Goal: Information Seeking & Learning: Learn about a topic

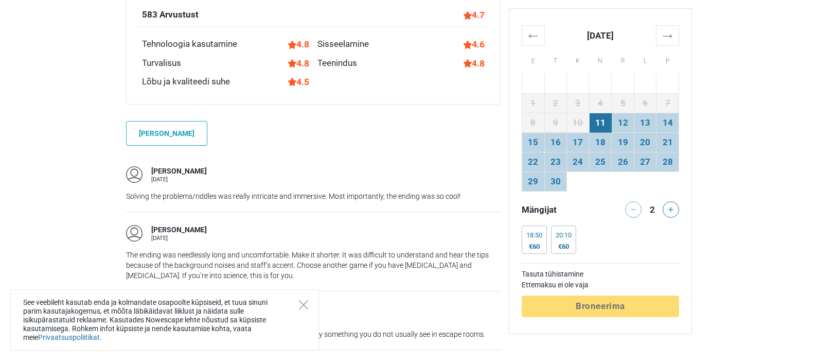
scroll to position [874, 0]
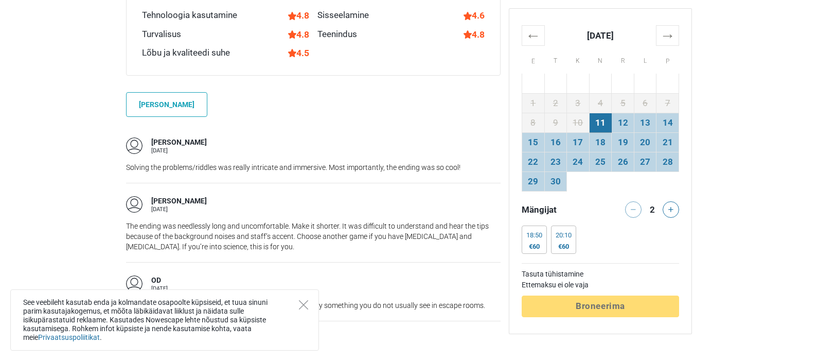
click at [308, 300] on div "See veebileht kasutab enda ja kolmandate osapoolte küpsiseid, et tuua sinuni pa…" at bounding box center [164, 319] width 309 height 61
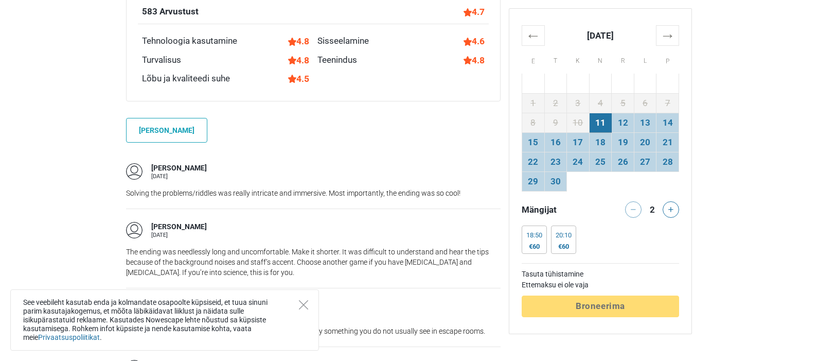
scroll to position [823, 0]
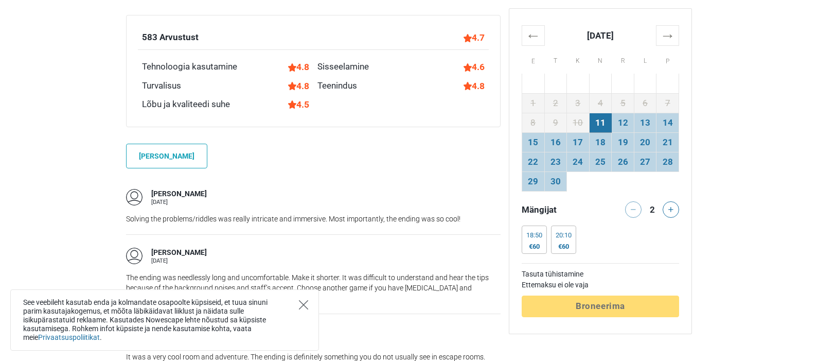
click at [300, 307] on icon "Close" at bounding box center [303, 304] width 9 height 9
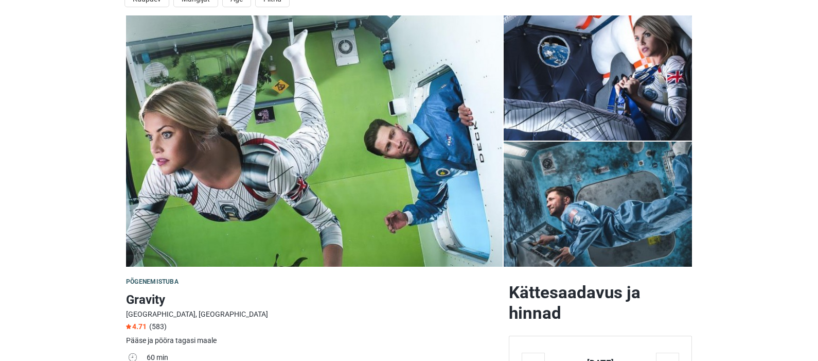
scroll to position [0, 0]
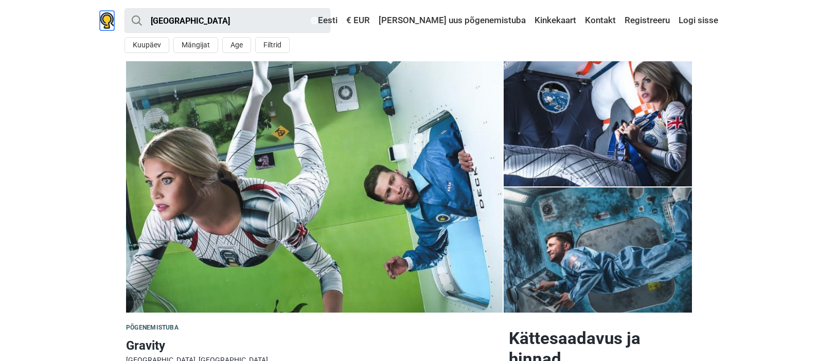
click at [106, 21] on img at bounding box center [107, 20] width 14 height 16
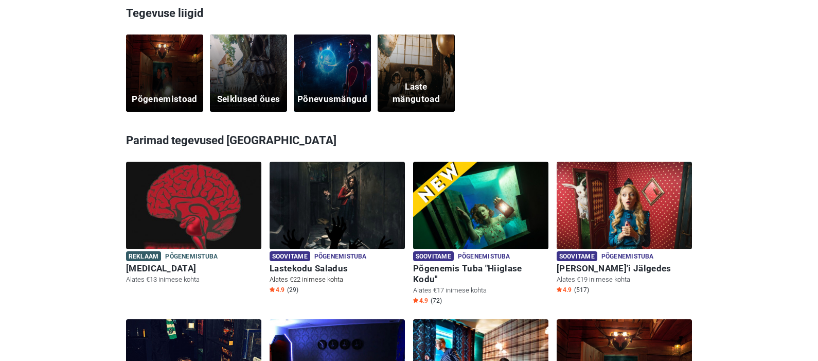
scroll to position [309, 0]
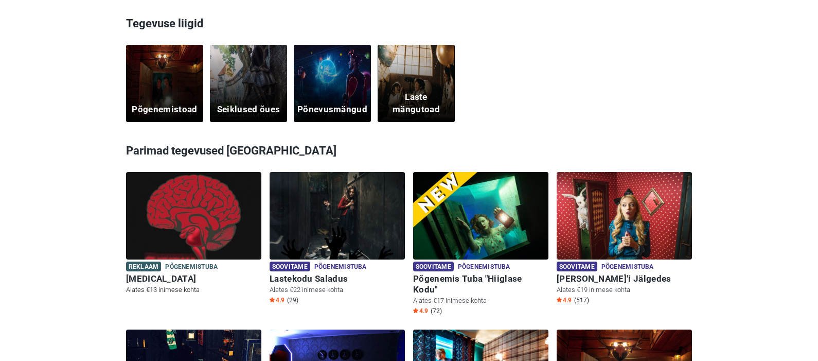
drag, startPoint x: 331, startPoint y: 279, endPoint x: 151, endPoint y: 278, distance: 180.0
drag, startPoint x: 151, startPoint y: 278, endPoint x: 698, endPoint y: 93, distance: 577.5
click at [699, 93] on section "Tegevuse liigid Põgenemistoad Seiklused õues Põnevusmängud Laste mängutoad" at bounding box center [409, 68] width 818 height 106
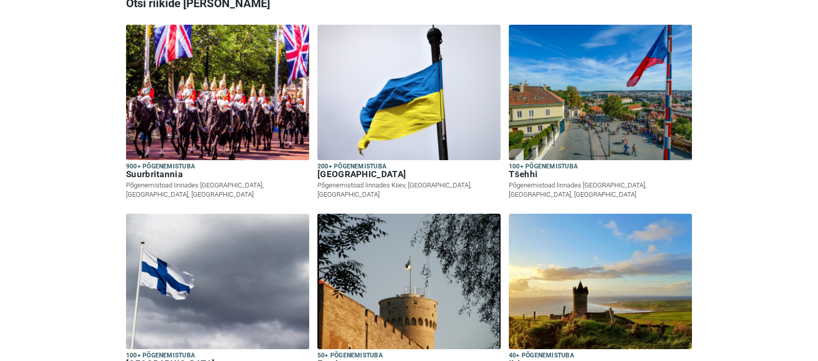
scroll to position [0, 0]
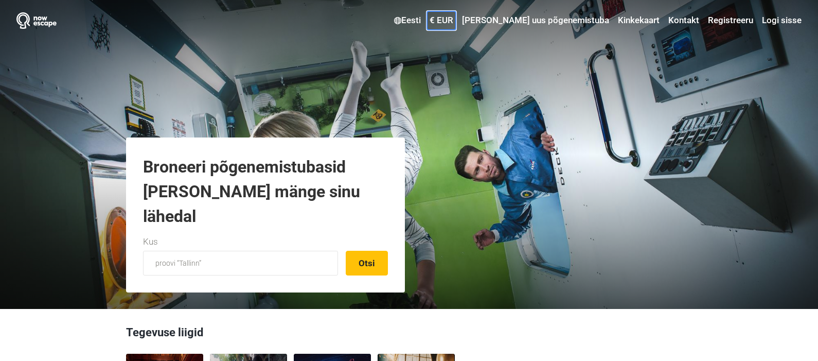
click at [456, 21] on link "€ EUR" at bounding box center [441, 20] width 29 height 19
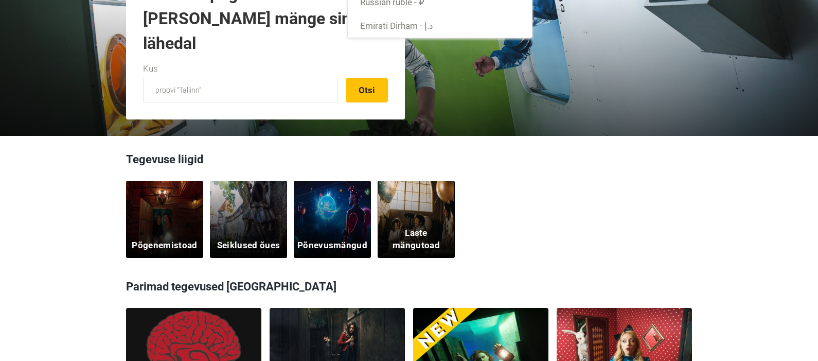
scroll to position [360, 0]
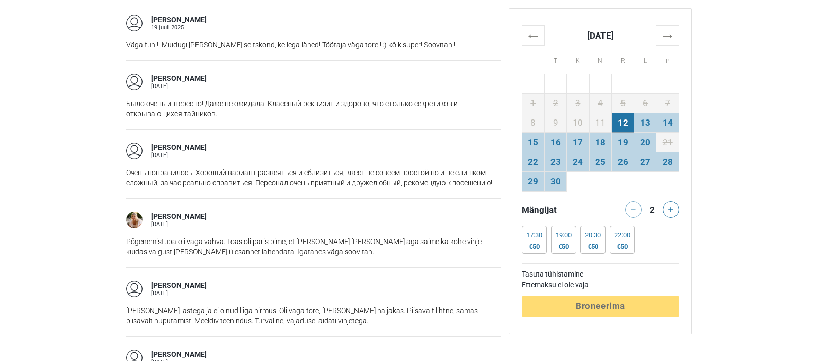
scroll to position [977, 0]
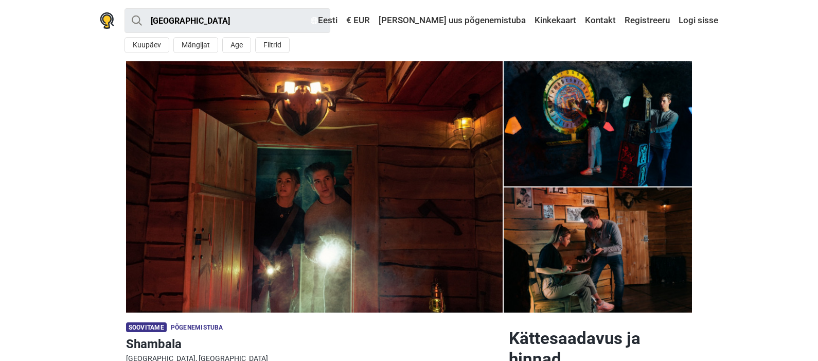
click at [608, 123] on img at bounding box center [598, 123] width 188 height 125
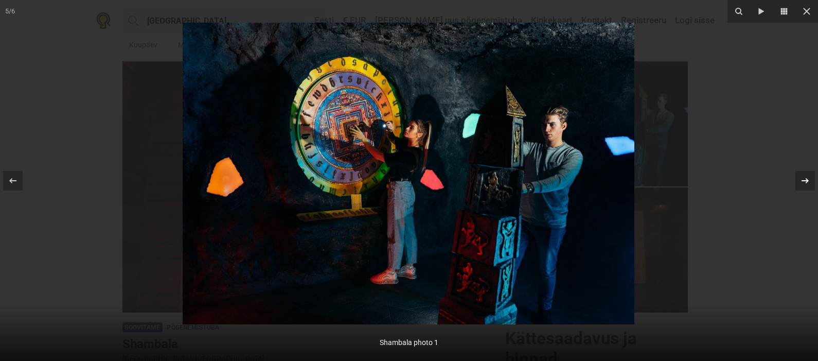
click at [807, 177] on icon at bounding box center [805, 180] width 12 height 12
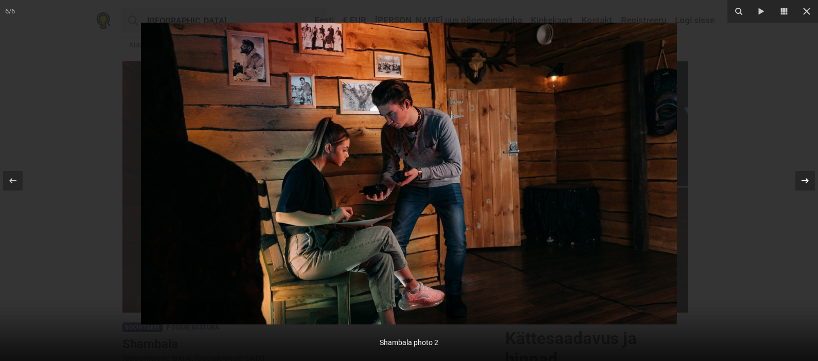
click at [807, 177] on icon at bounding box center [805, 180] width 12 height 12
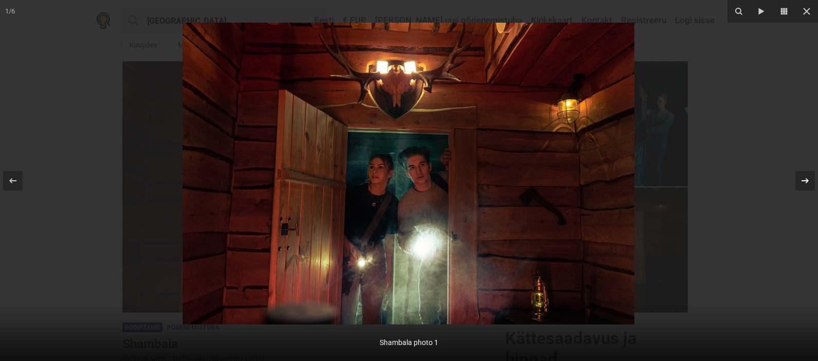
click at [807, 177] on icon at bounding box center [805, 180] width 12 height 12
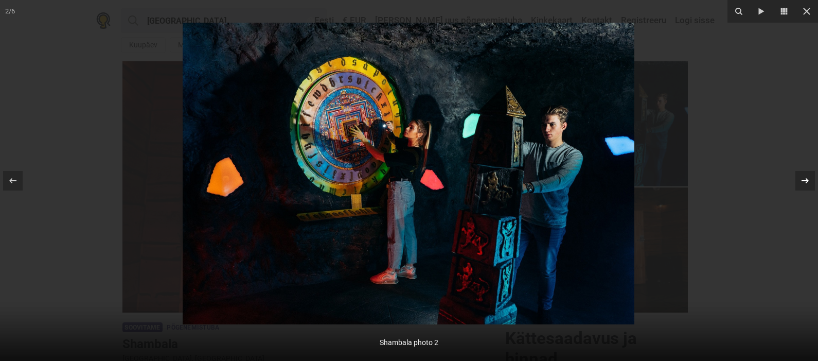
click at [807, 177] on icon at bounding box center [805, 180] width 12 height 12
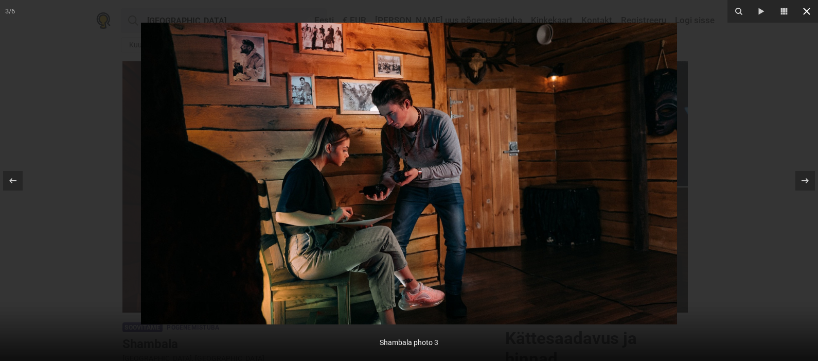
click at [806, 6] on icon at bounding box center [806, 11] width 12 height 12
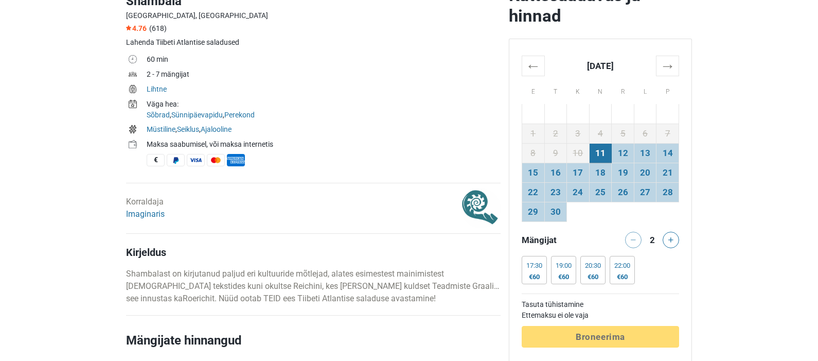
scroll to position [257, 0]
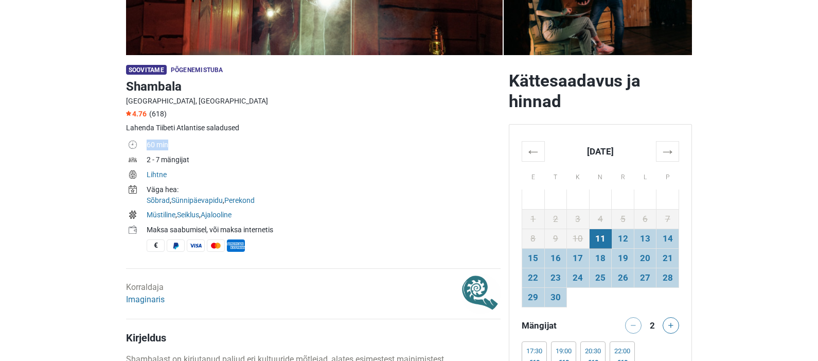
drag, startPoint x: 145, startPoint y: 143, endPoint x: 186, endPoint y: 144, distance: 41.7
click at [186, 144] on tr "60 min" at bounding box center [313, 145] width 374 height 15
click at [202, 158] on td "2 - 7 mängijat" at bounding box center [324, 160] width 354 height 15
drag, startPoint x: 202, startPoint y: 158, endPoint x: 132, endPoint y: 139, distance: 72.5
click at [132, 139] on tbody "60 min 2 - 7 mängijat Lihtne Väga hea: Sõbrad , Sünnipäevapidu , Perekond Müsti…" at bounding box center [313, 199] width 374 height 122
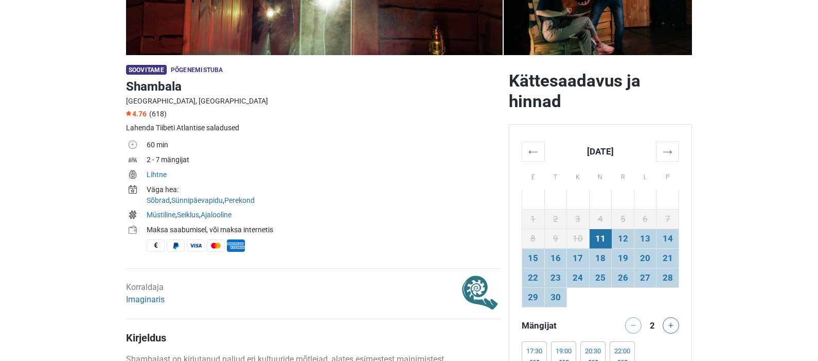
click at [324, 155] on td "2 - 7 mängijat" at bounding box center [324, 160] width 354 height 15
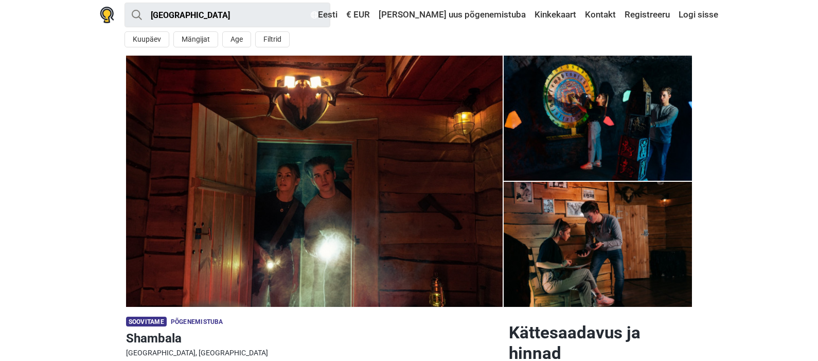
scroll to position [0, 0]
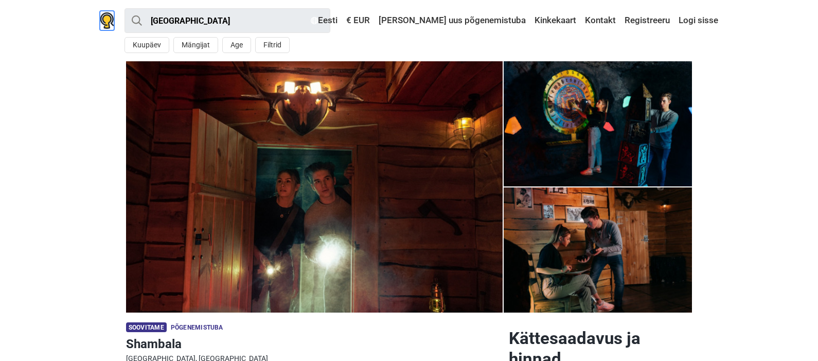
click at [106, 24] on img at bounding box center [107, 20] width 14 height 16
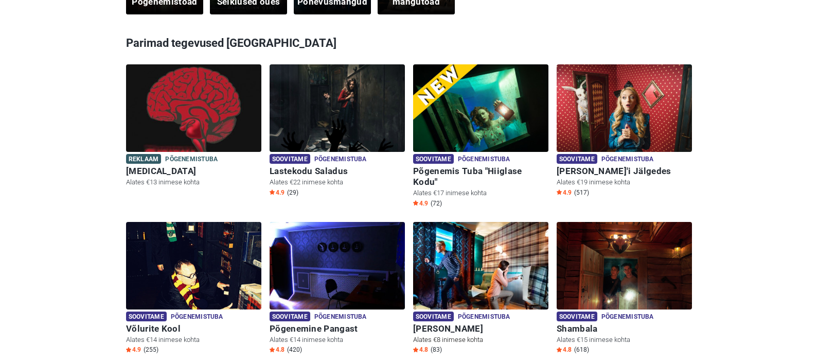
scroll to position [566, 0]
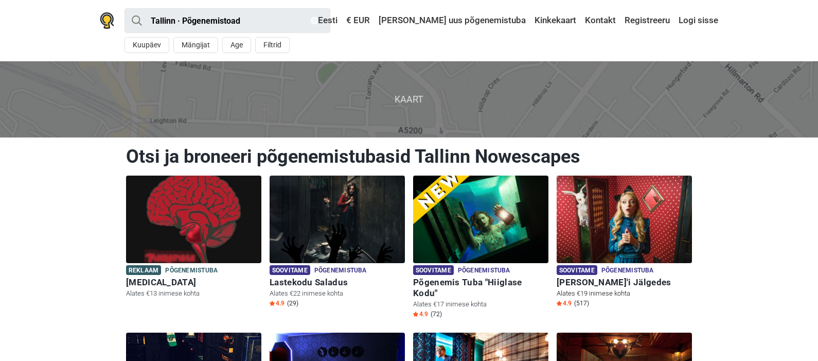
click at [588, 279] on h6 "[PERSON_NAME]'i Jälgedes" at bounding box center [624, 282] width 135 height 11
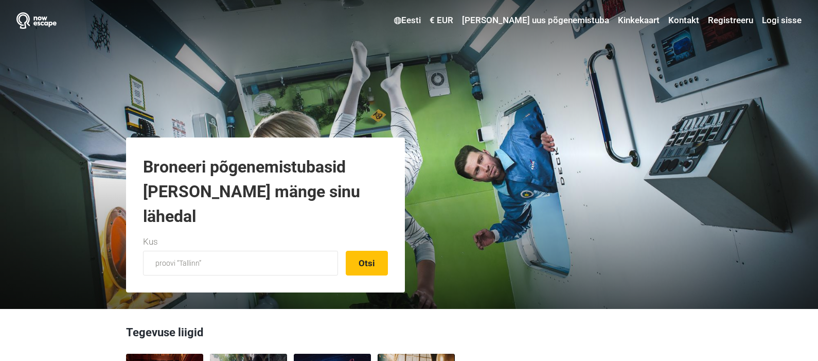
scroll to position [360, 0]
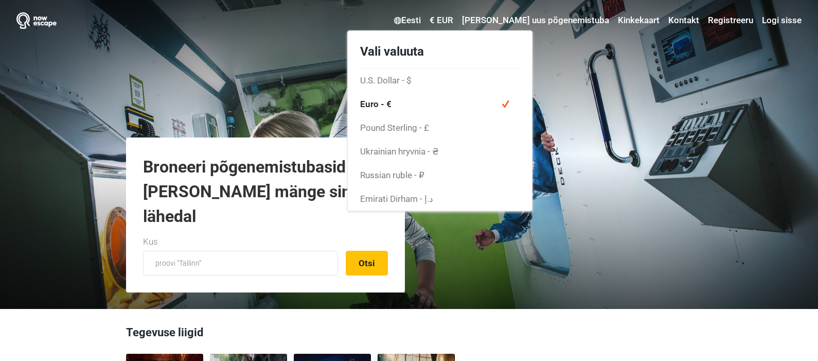
scroll to position [360, 0]
